Goal: Task Accomplishment & Management: Use online tool/utility

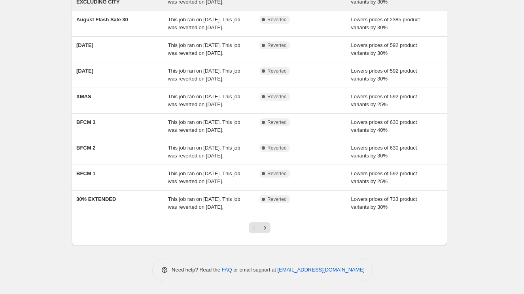
scroll to position [189, 0]
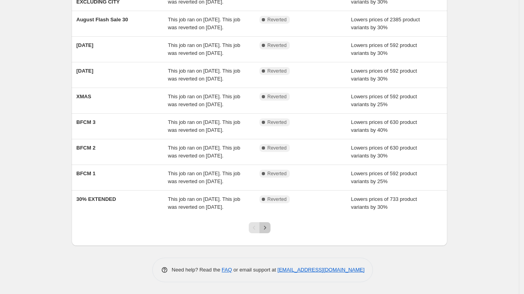
click at [267, 228] on icon "Next" at bounding box center [265, 228] width 8 height 8
